Goal: Task Accomplishment & Management: Use online tool/utility

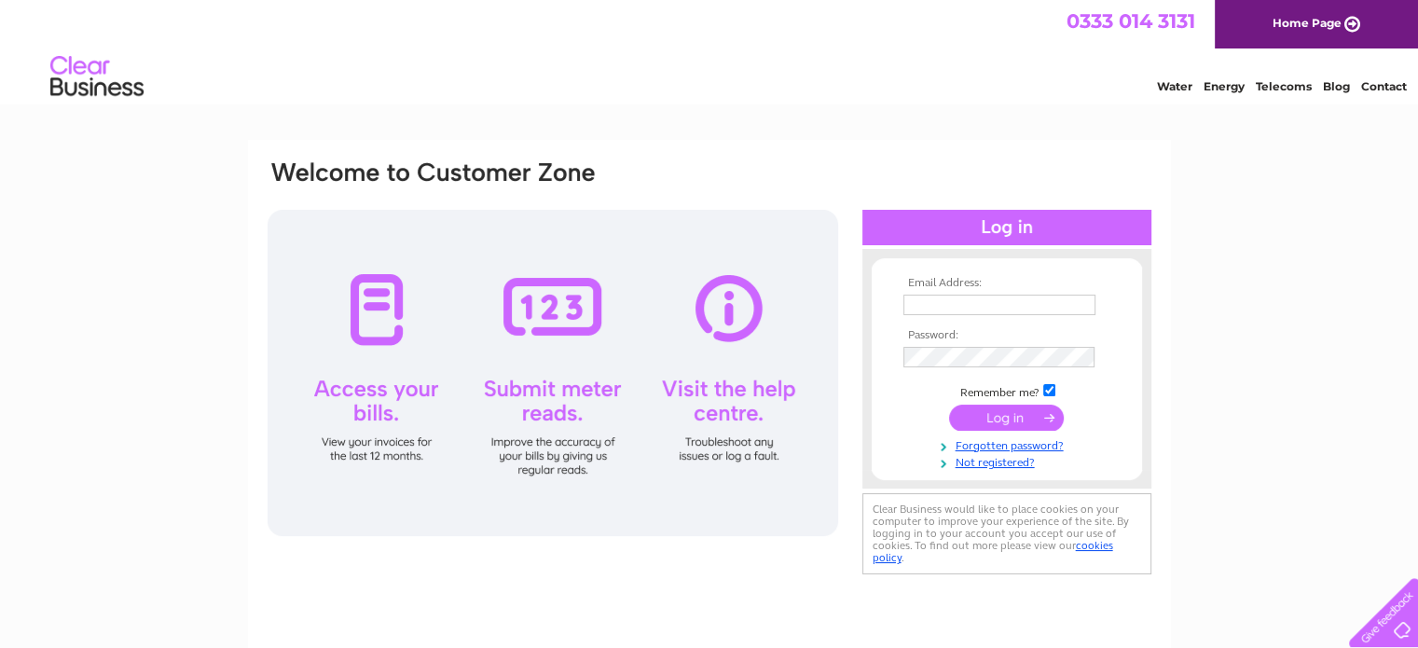
type input "finance@pantonmcleod.co.uk"
click at [995, 425] on input "submit" at bounding box center [1006, 418] width 115 height 26
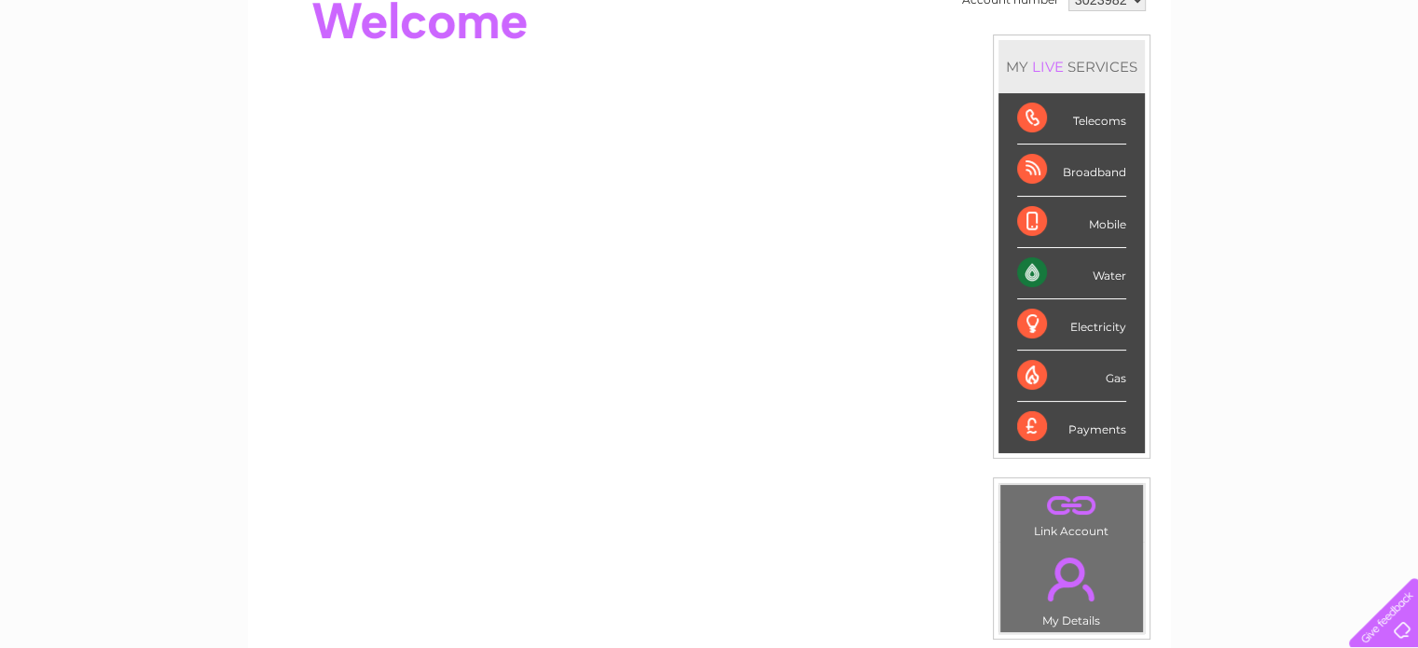
scroll to position [93, 0]
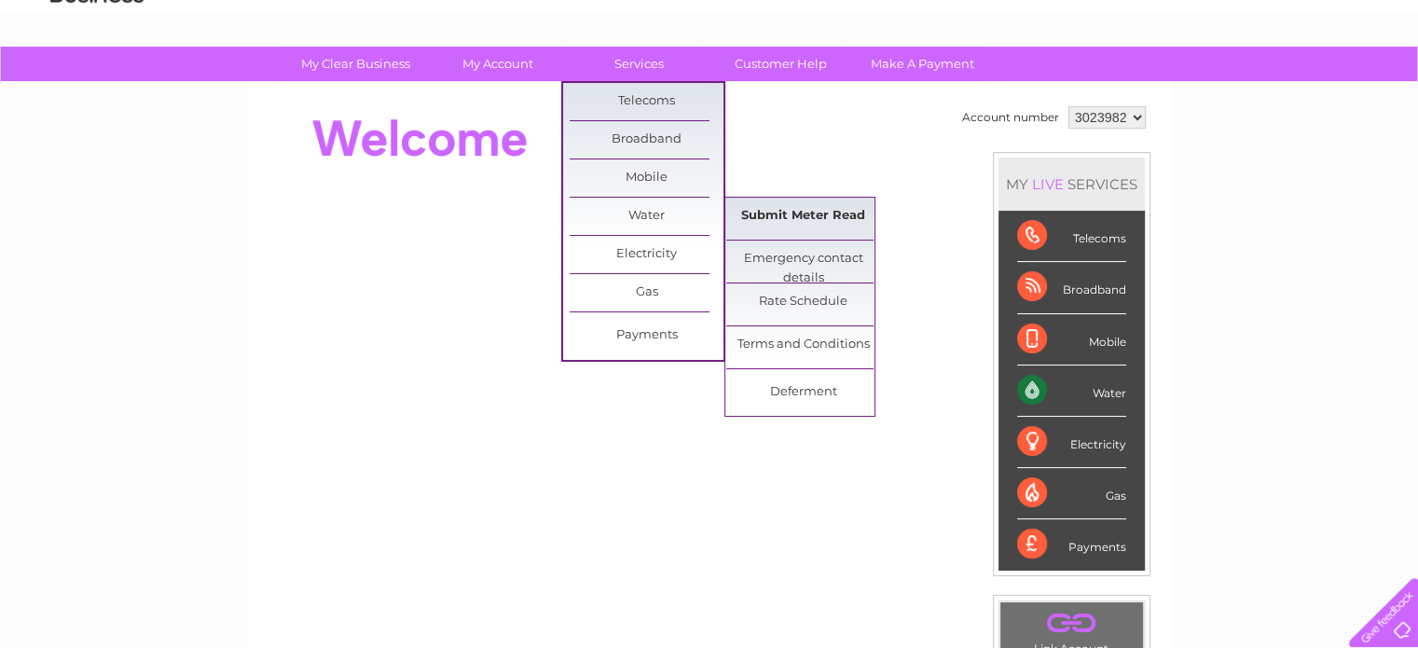
click at [828, 215] on link "Submit Meter Read" at bounding box center [803, 216] width 154 height 37
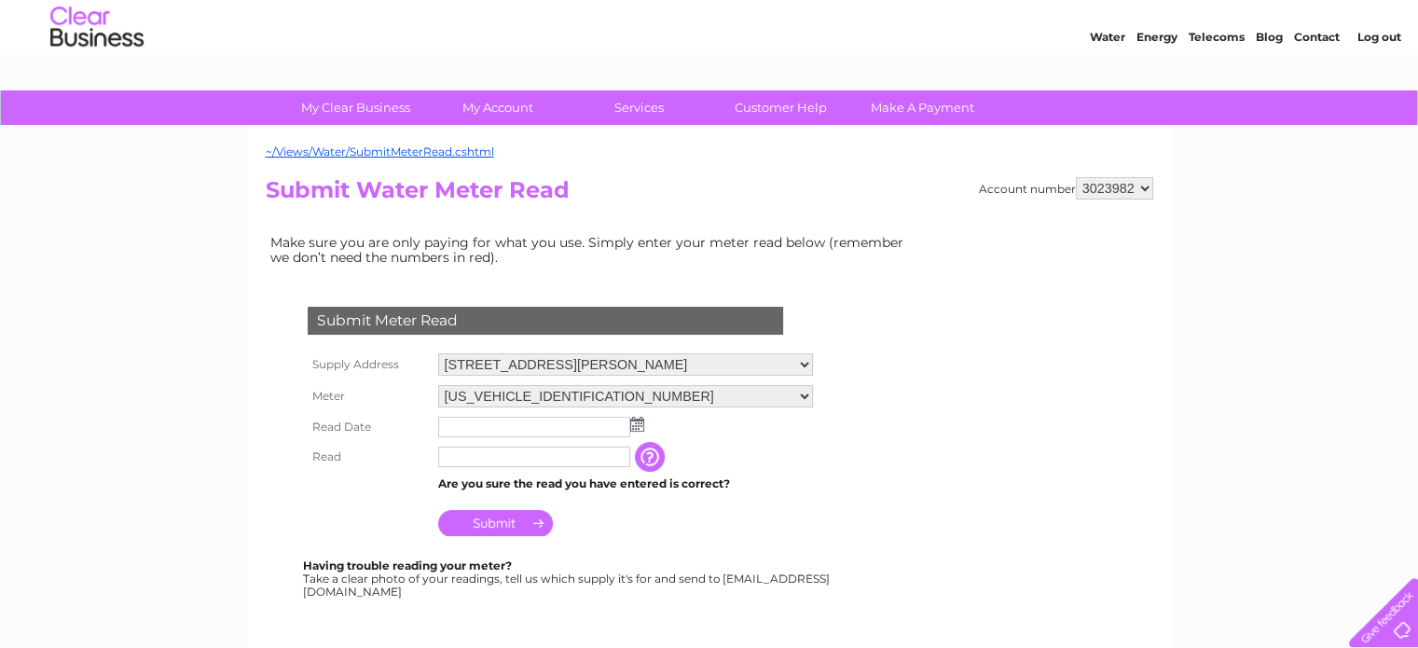
scroll to position [93, 0]
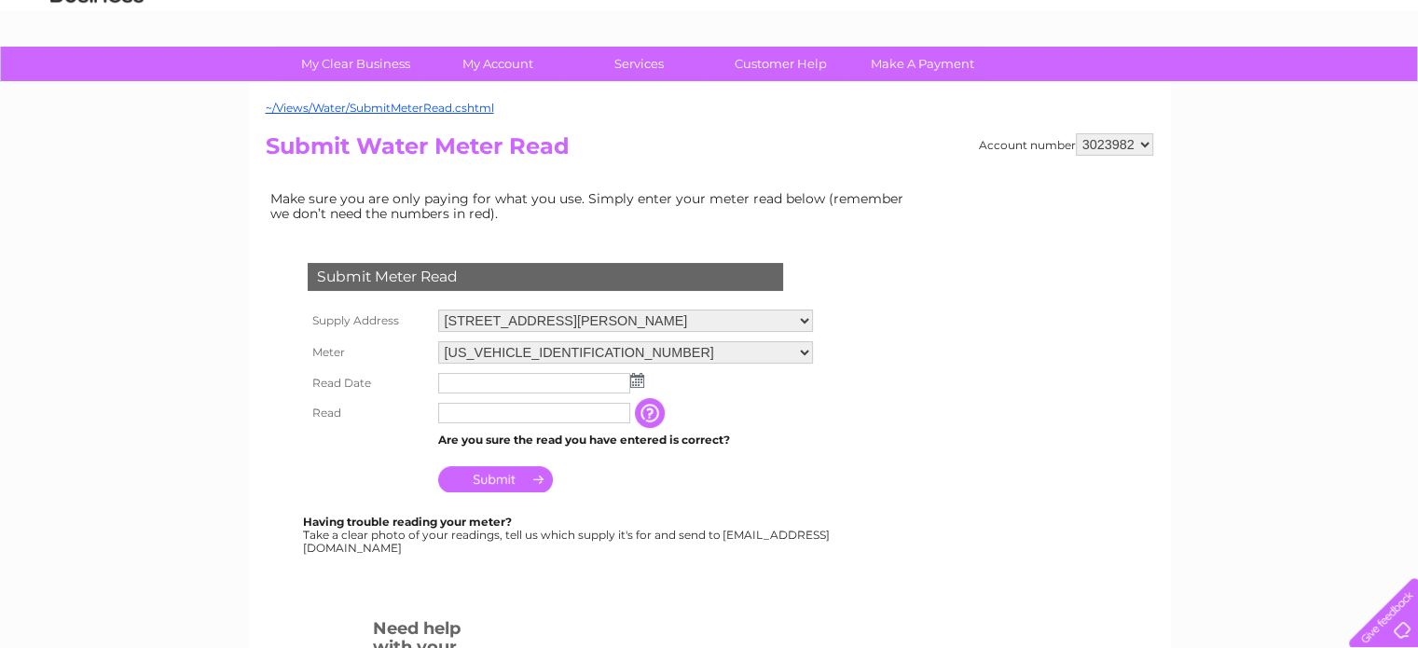
drag, startPoint x: 800, startPoint y: 457, endPoint x: 606, endPoint y: 410, distance: 199.5
click at [800, 458] on td "Submit" at bounding box center [626, 474] width 384 height 45
drag, startPoint x: 548, startPoint y: 382, endPoint x: 606, endPoint y: 383, distance: 57.8
click at [548, 383] on input "text" at bounding box center [534, 383] width 192 height 21
click at [635, 378] on img at bounding box center [639, 381] width 14 height 15
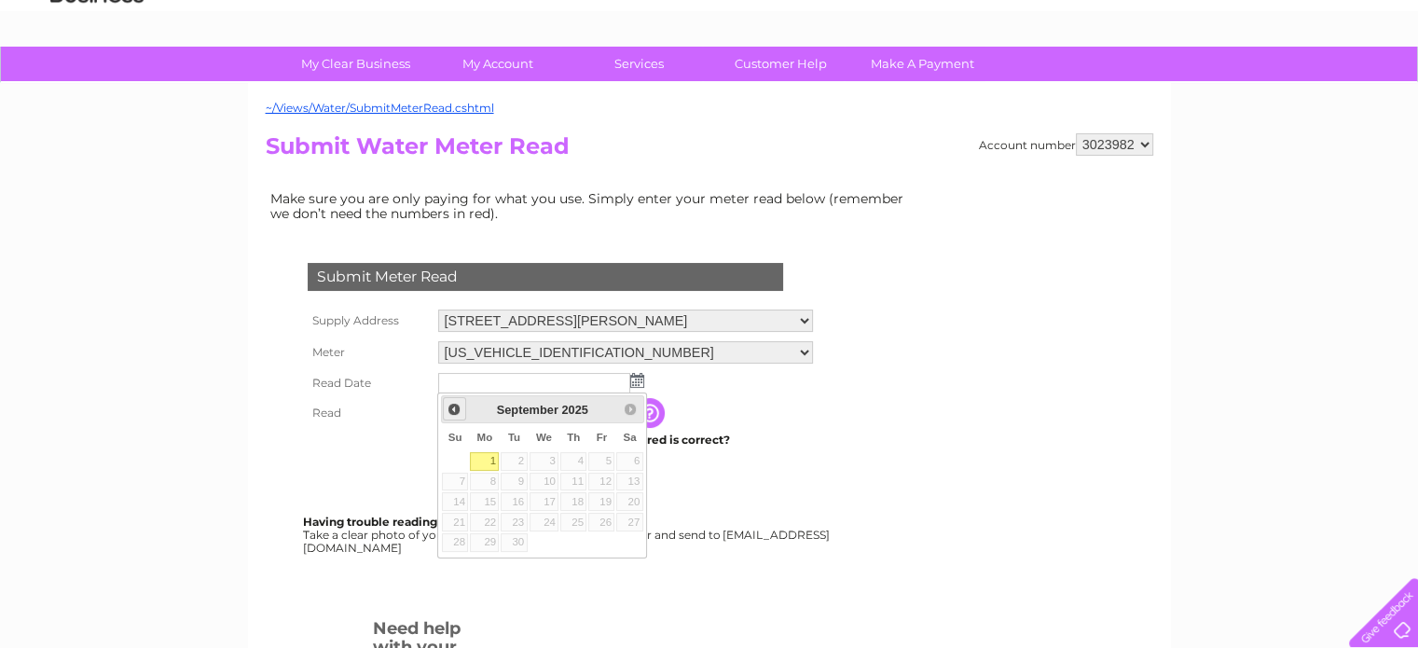
click at [455, 407] on span "Prev" at bounding box center [454, 409] width 15 height 15
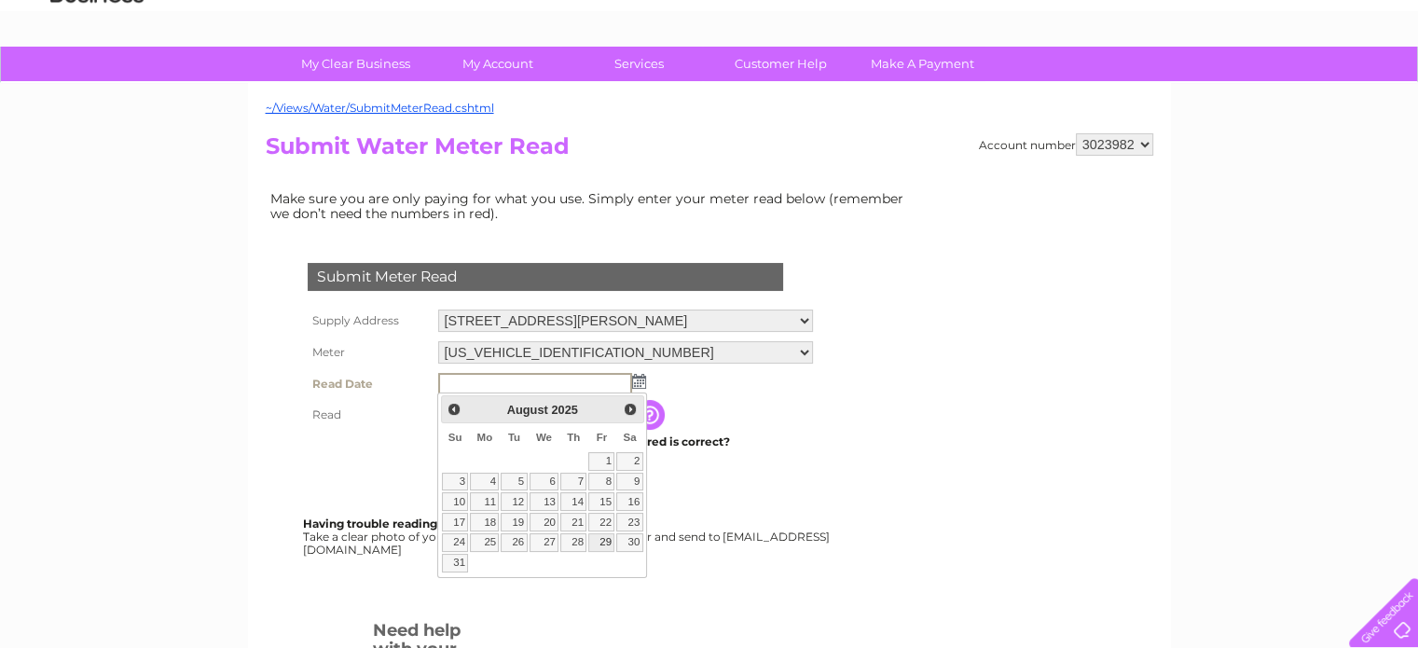
click at [601, 538] on link "29" at bounding box center [601, 542] width 26 height 19
type input "2025/08/29"
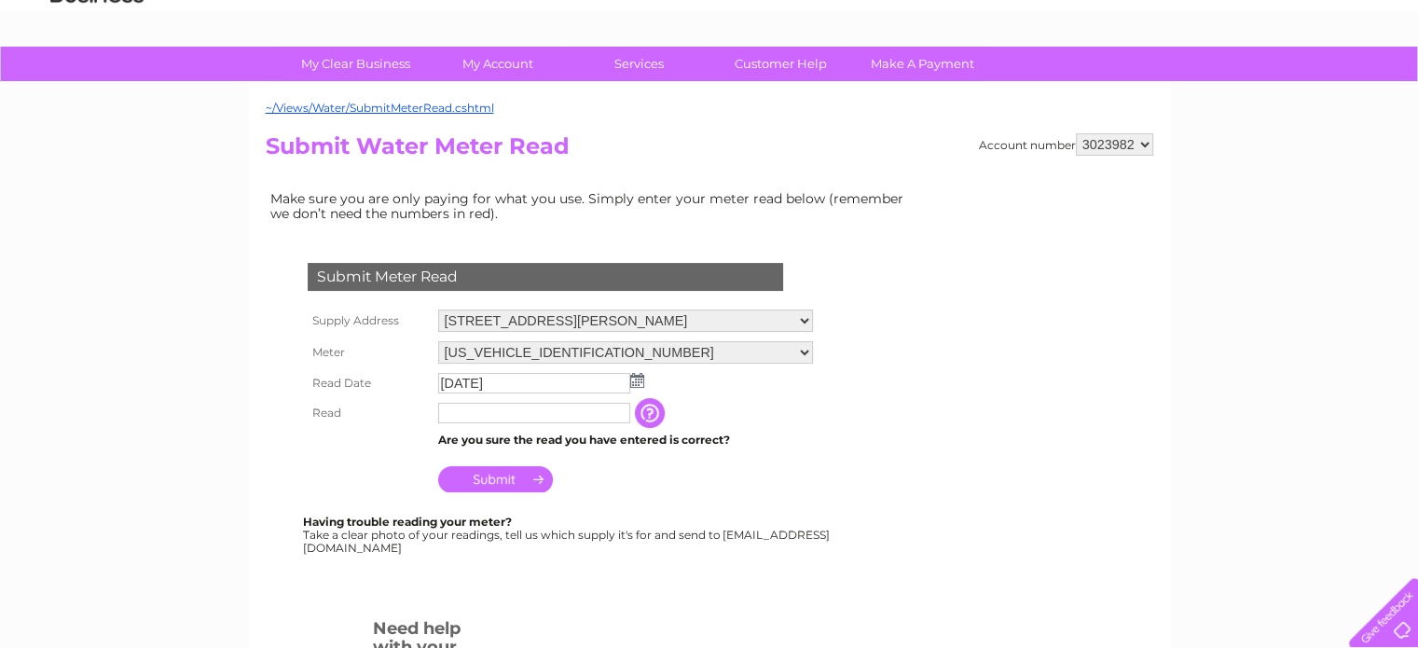
drag, startPoint x: 522, startPoint y: 414, endPoint x: 724, endPoint y: 504, distance: 220.4
click at [522, 414] on input "text" at bounding box center [534, 413] width 192 height 21
type input "1877"
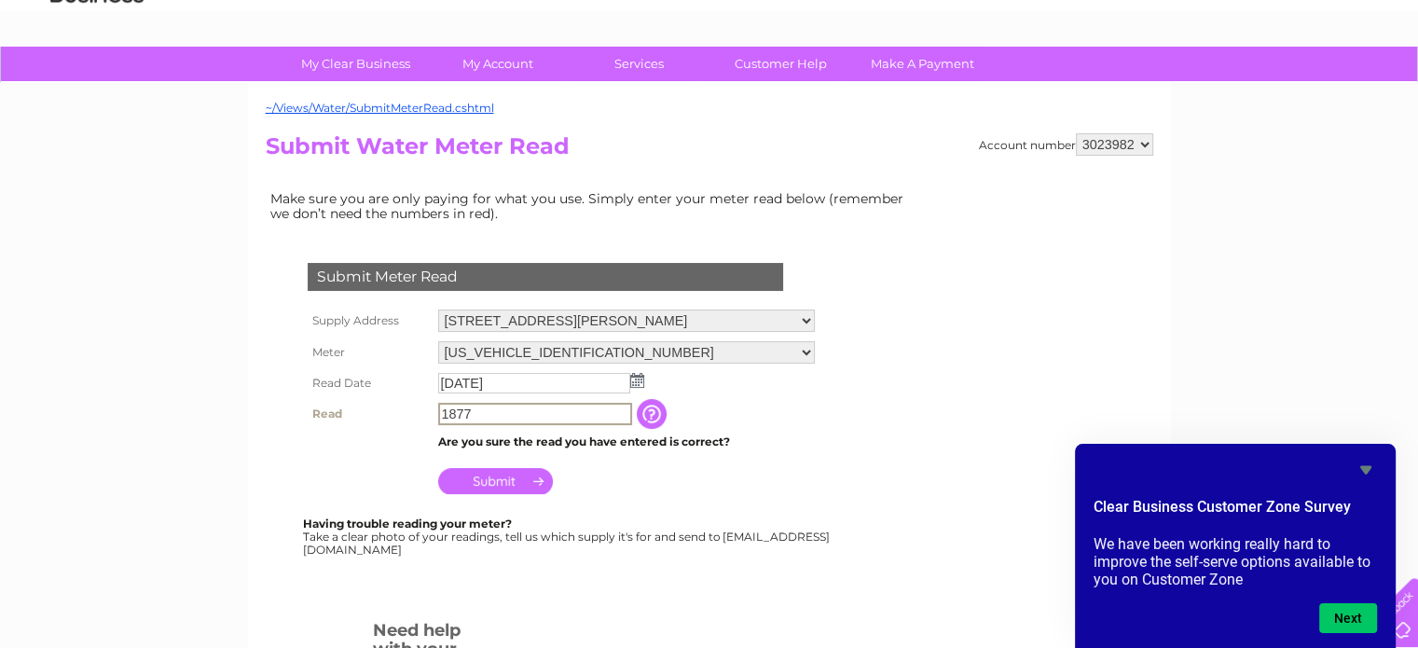
click at [662, 447] on td "Are you sure the read you have entered is correct?" at bounding box center [627, 442] width 386 height 24
drag, startPoint x: 509, startPoint y: 433, endPoint x: 740, endPoint y: 435, distance: 231.3
click at [740, 435] on td "Are you sure the read you have entered is correct?" at bounding box center [626, 440] width 384 height 24
click at [808, 510] on div "Submit Meter Read Supply Address Unit 10, Tweed Mills, Dunsdale Road, Selkirk, …" at bounding box center [549, 399] width 567 height 310
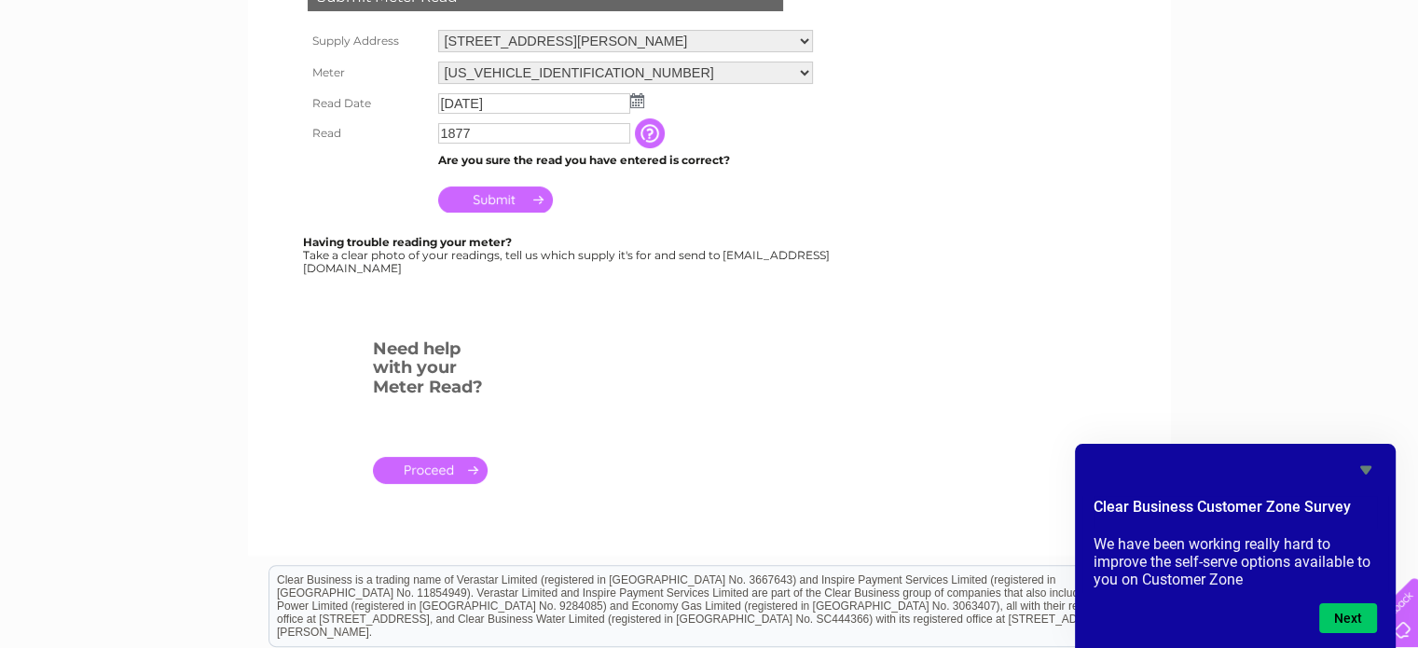
click at [498, 194] on input "Submit" at bounding box center [495, 200] width 115 height 26
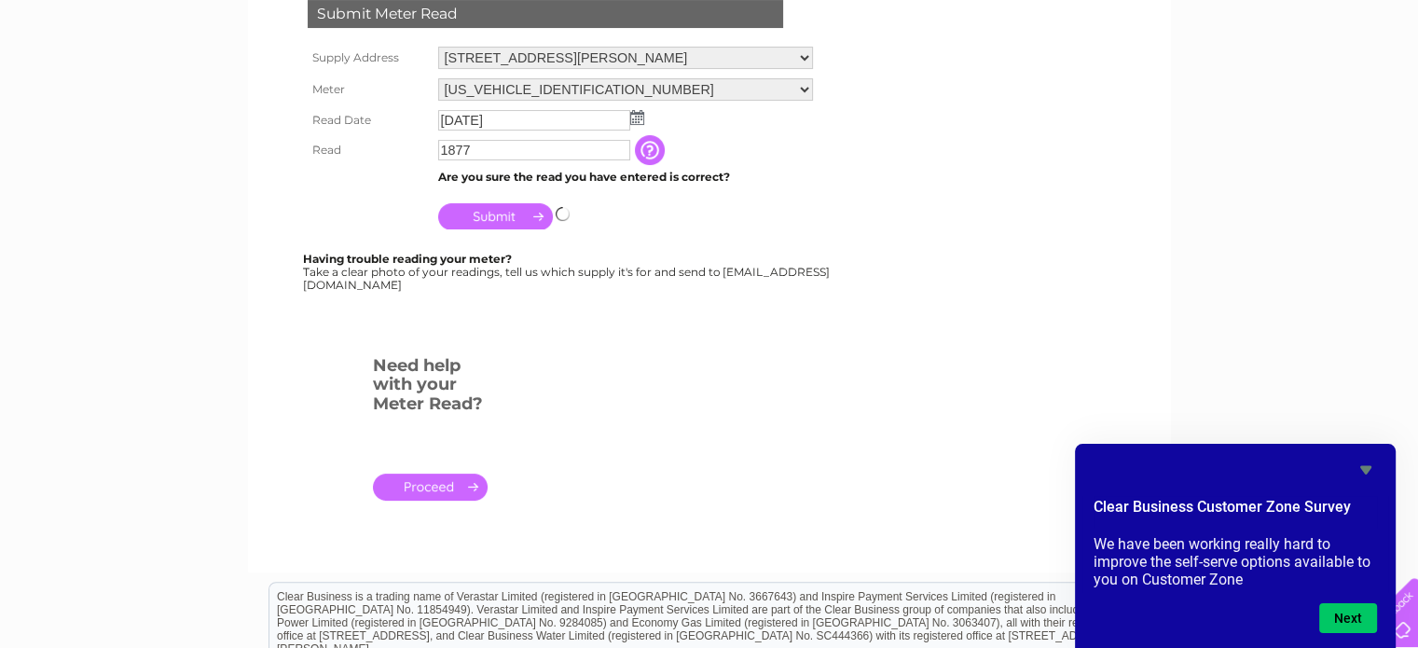
scroll to position [187, 0]
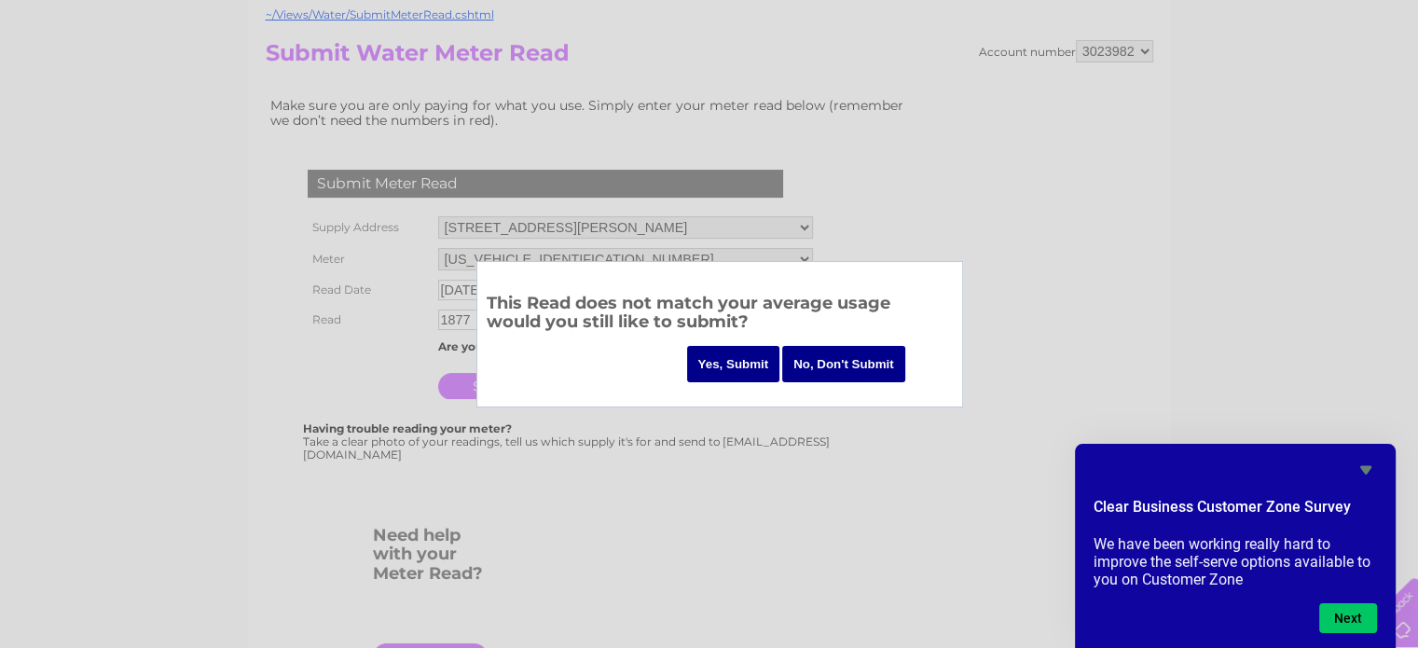
click at [746, 365] on input "Yes, Submit" at bounding box center [733, 364] width 93 height 36
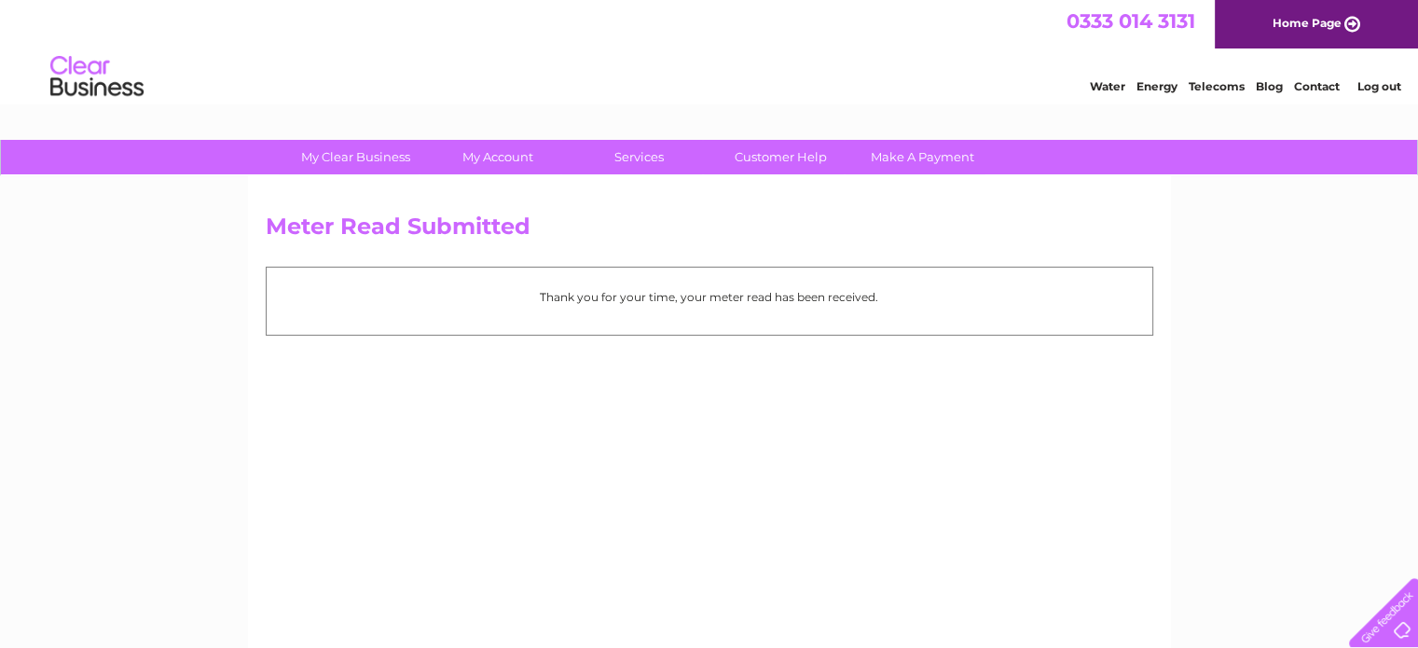
drag, startPoint x: 586, startPoint y: 300, endPoint x: 898, endPoint y: 297, distance: 312.4
click at [897, 297] on p "Thank you for your time, your meter read has been received." at bounding box center [709, 297] width 867 height 18
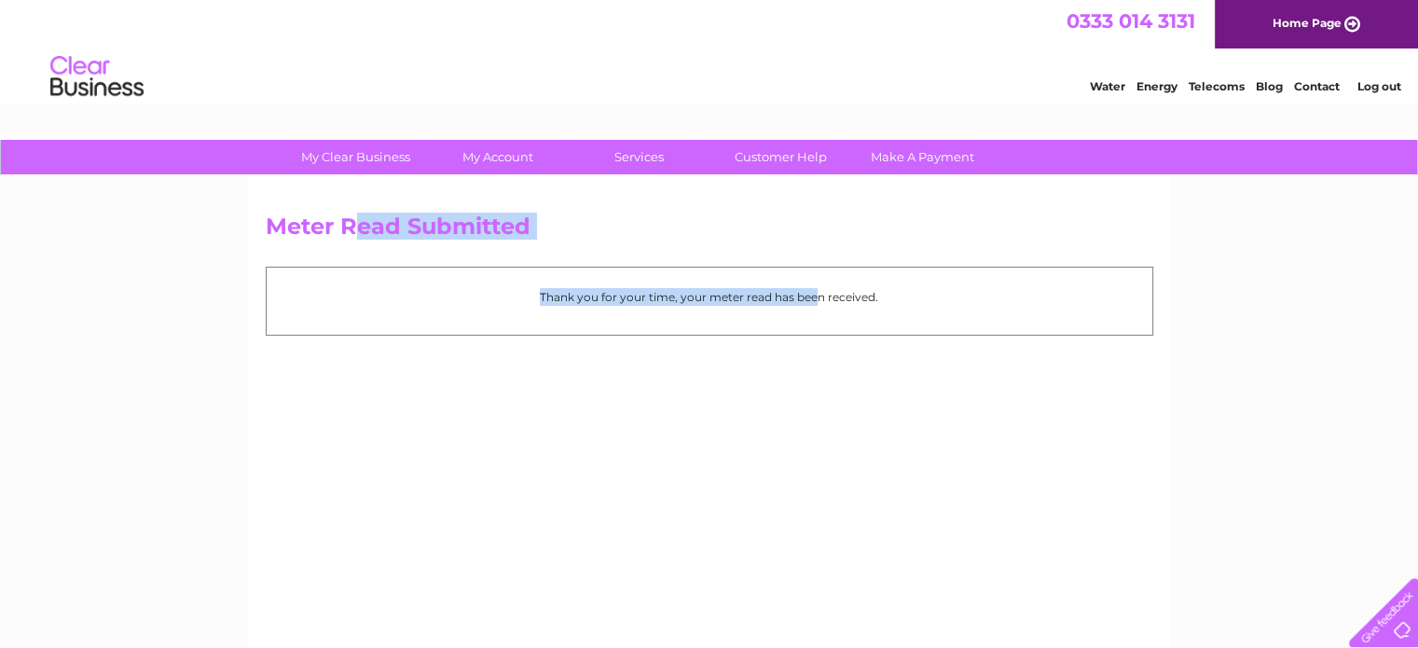
drag, startPoint x: 351, startPoint y: 229, endPoint x: 768, endPoint y: 297, distance: 423.3
click at [767, 297] on div "Meter Read Submitted Thank you for your time, your meter read has been received." at bounding box center [709, 437] width 923 height 522
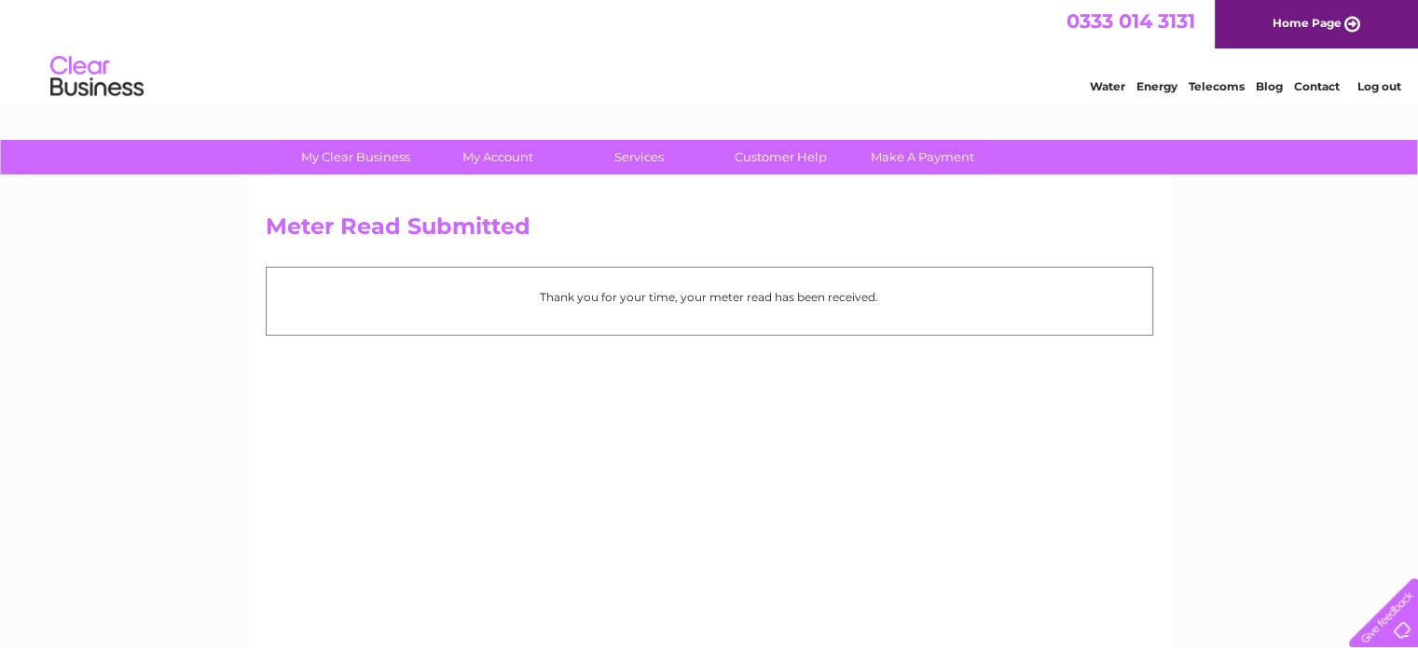
click at [908, 413] on div "Meter Read Submitted Thank you for your time, your meter read has been received." at bounding box center [709, 437] width 923 height 522
click at [958, 377] on div "Meter Read Submitted Thank you for your time, your meter read has been received." at bounding box center [709, 437] width 923 height 522
